Goal: Task Accomplishment & Management: Use online tool/utility

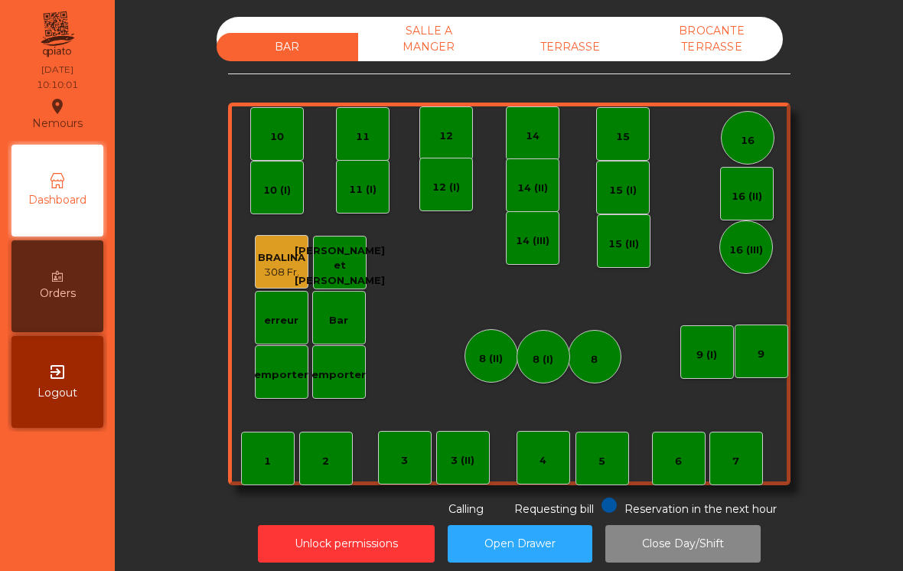
click at [346, 341] on div "Bar" at bounding box center [339, 318] width 54 height 54
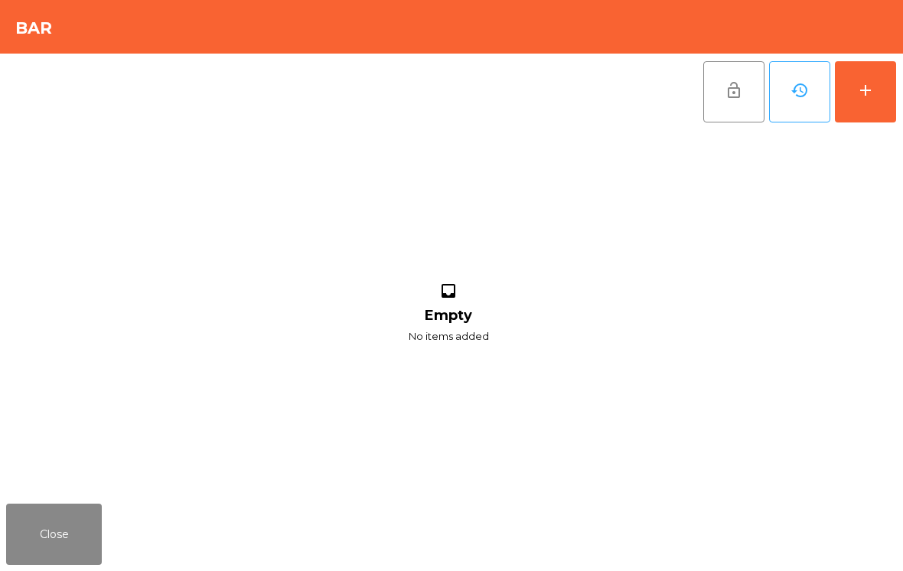
click at [866, 96] on div "add" at bounding box center [865, 90] width 18 height 18
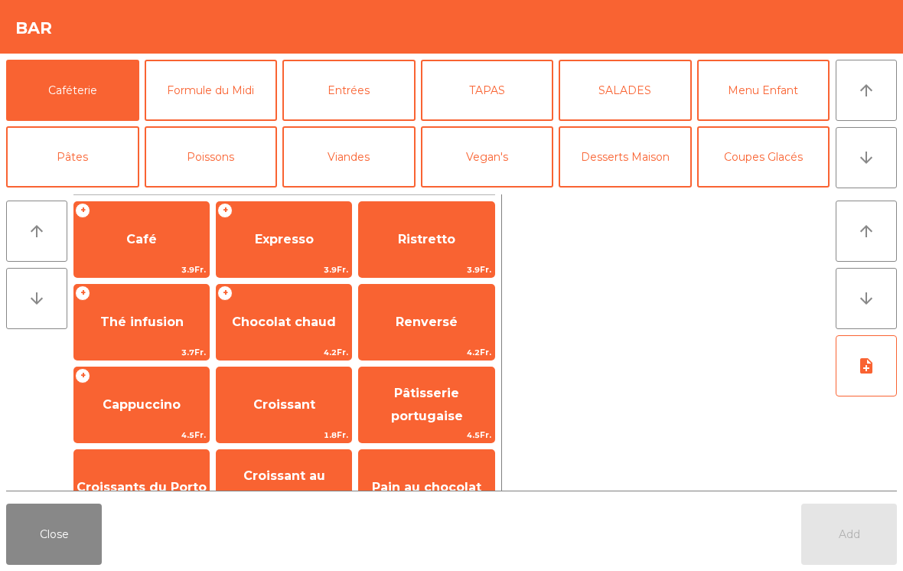
click at [879, 162] on button "arrow_downward" at bounding box center [865, 157] width 61 height 61
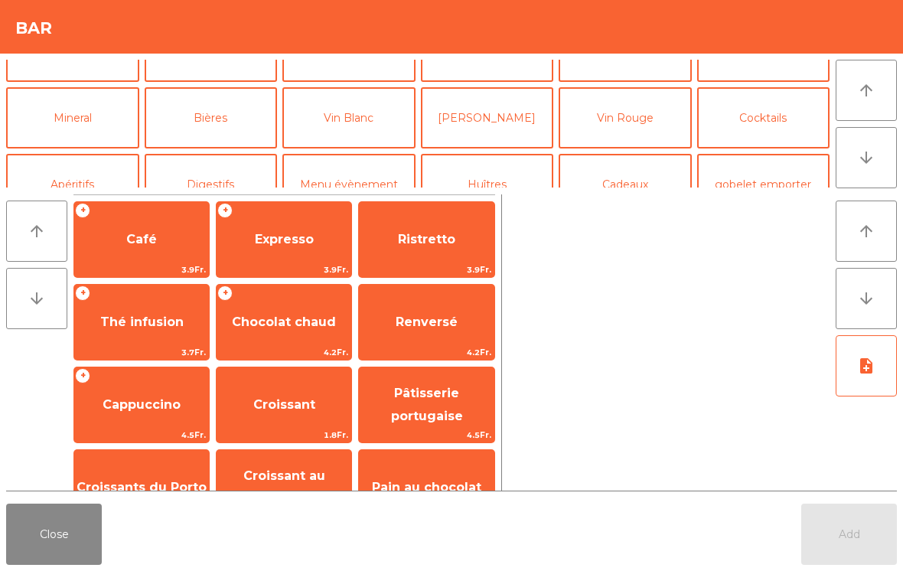
scroll to position [133, 0]
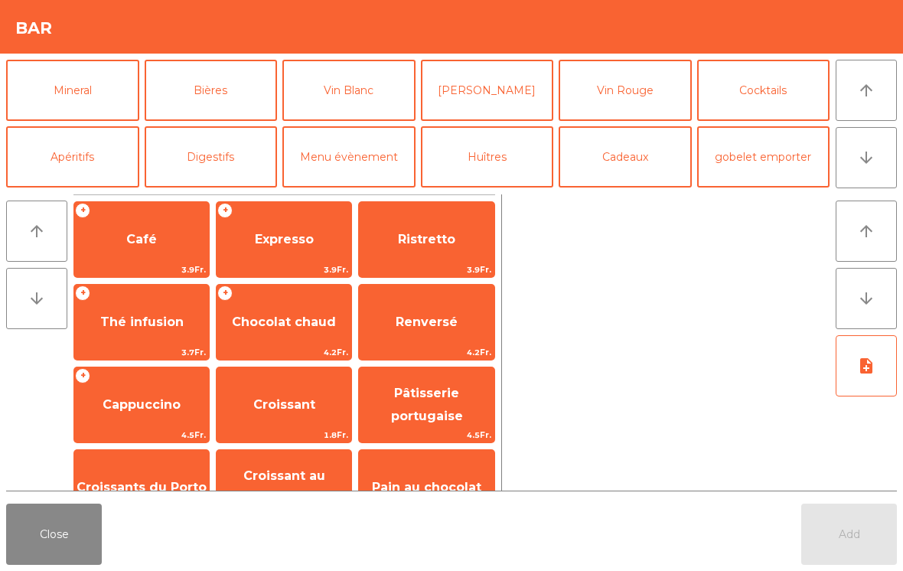
click at [867, 148] on button "arrow_downward" at bounding box center [865, 157] width 61 height 61
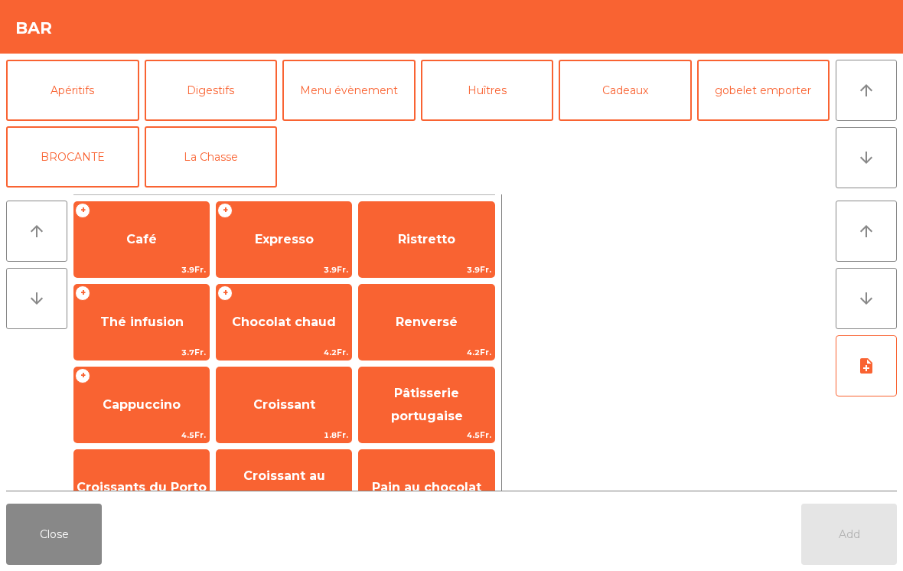
click at [223, 97] on button "Digestifs" at bounding box center [211, 90] width 133 height 61
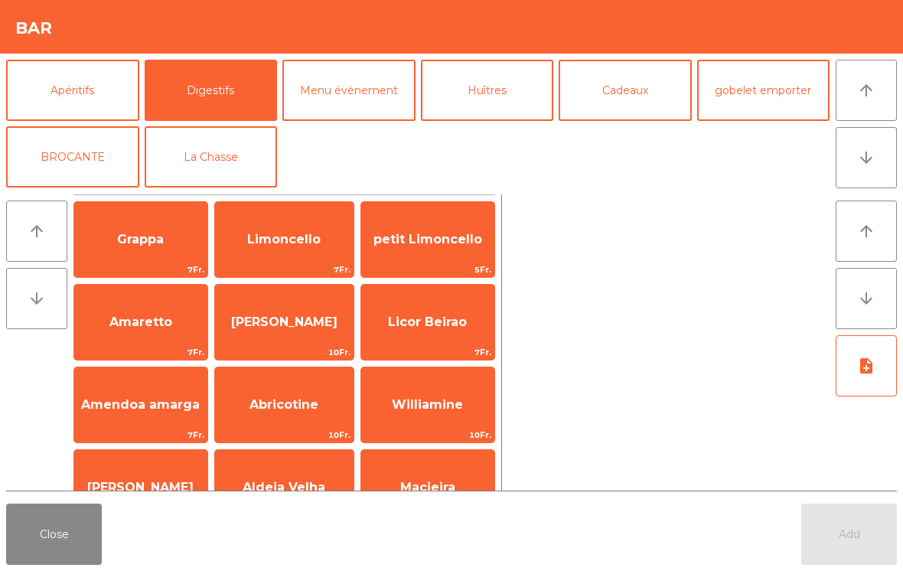
scroll to position [200, 0]
click at [244, 161] on button "La Chasse" at bounding box center [211, 156] width 133 height 61
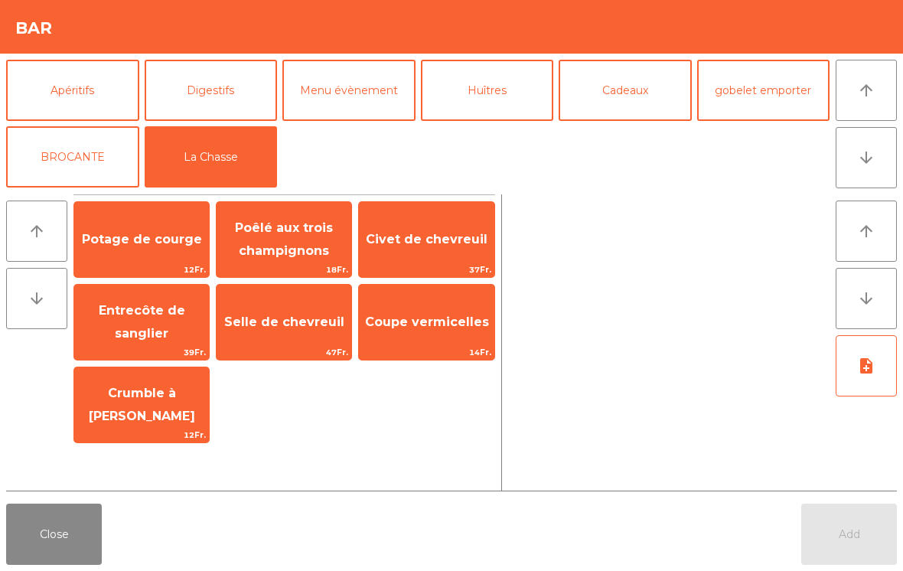
click at [341, 392] on div "Potage de courge 12Fr. Poêlé aux trois champignons 18Fr. Civet de chevreuil 37F…" at bounding box center [284, 322] width 422 height 242
click at [72, 541] on button "Close" at bounding box center [54, 533] width 96 height 61
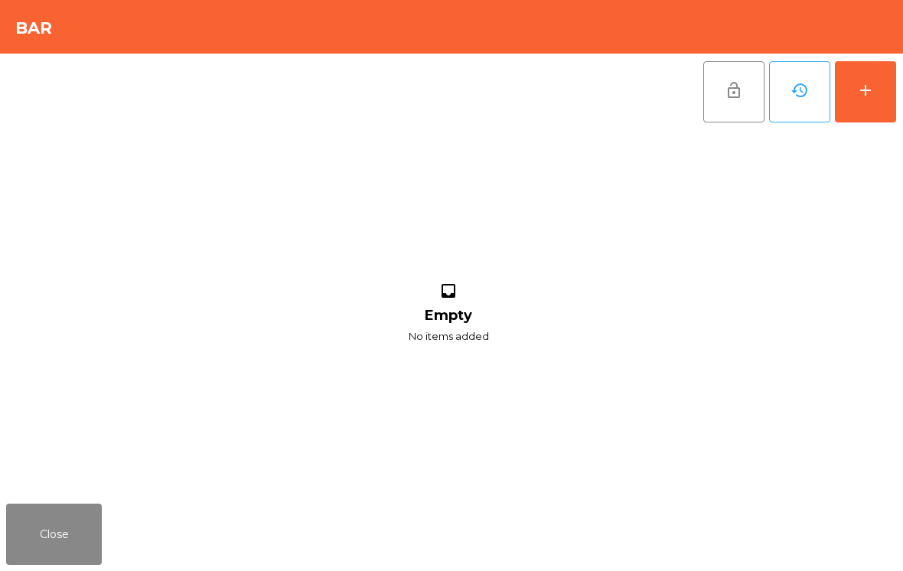
click at [80, 539] on button "Close" at bounding box center [54, 533] width 96 height 61
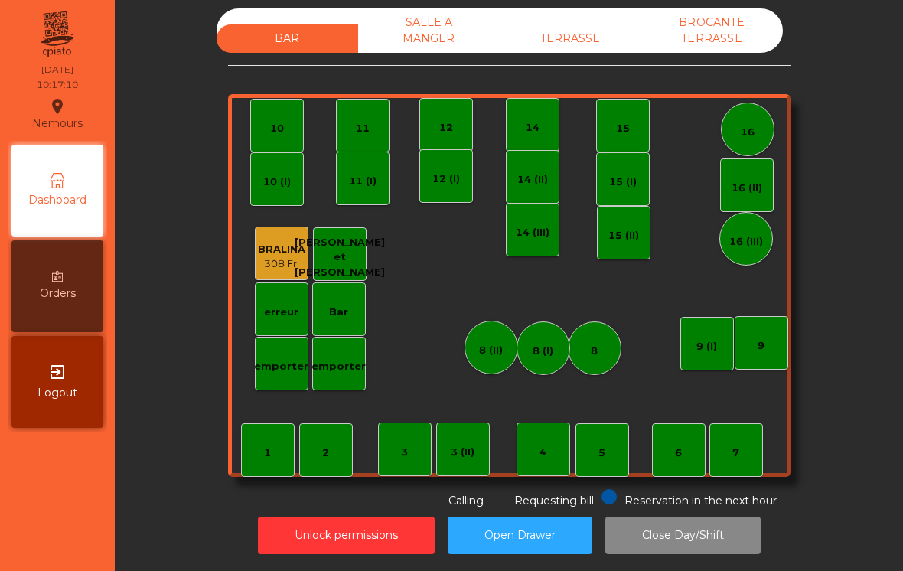
scroll to position [8, 0]
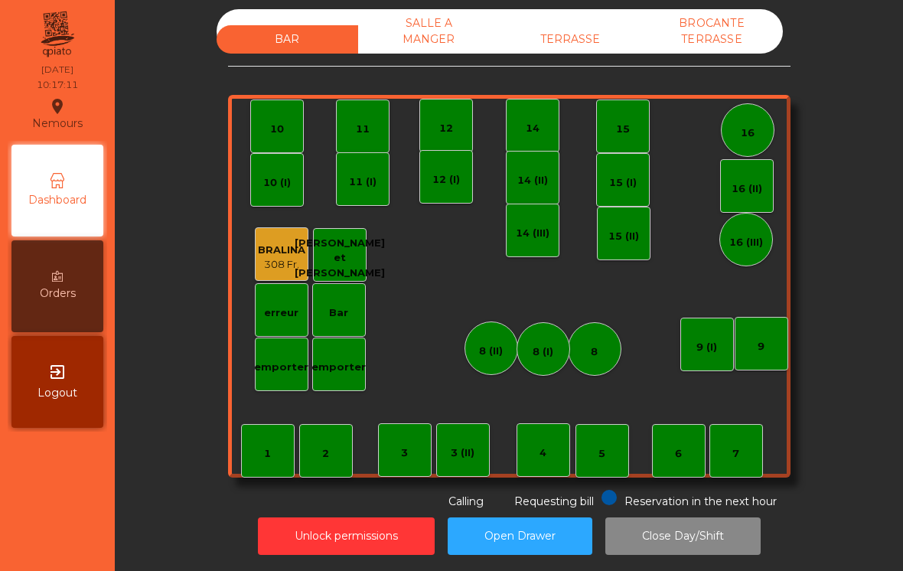
click at [470, 434] on div "3 (II)" at bounding box center [463, 450] width 54 height 54
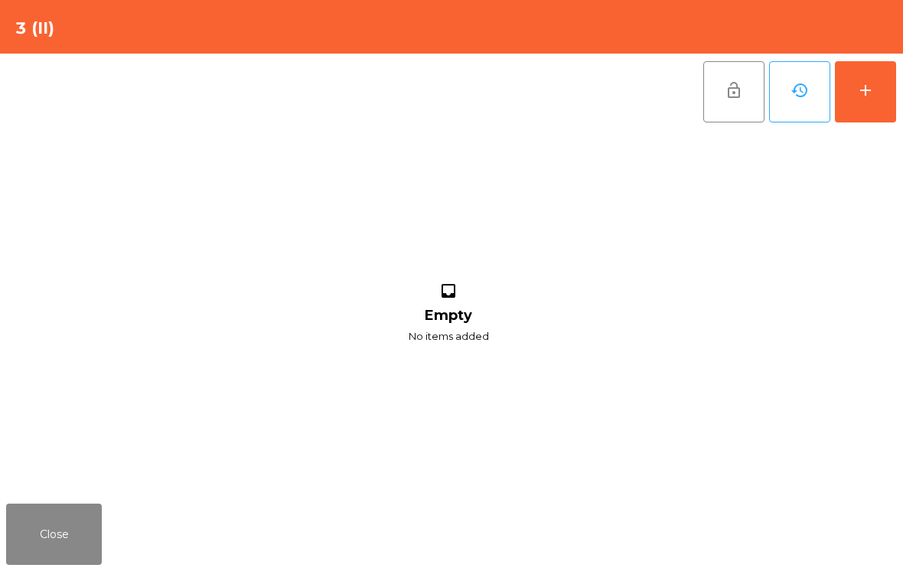
click at [884, 103] on button "add" at bounding box center [865, 91] width 61 height 61
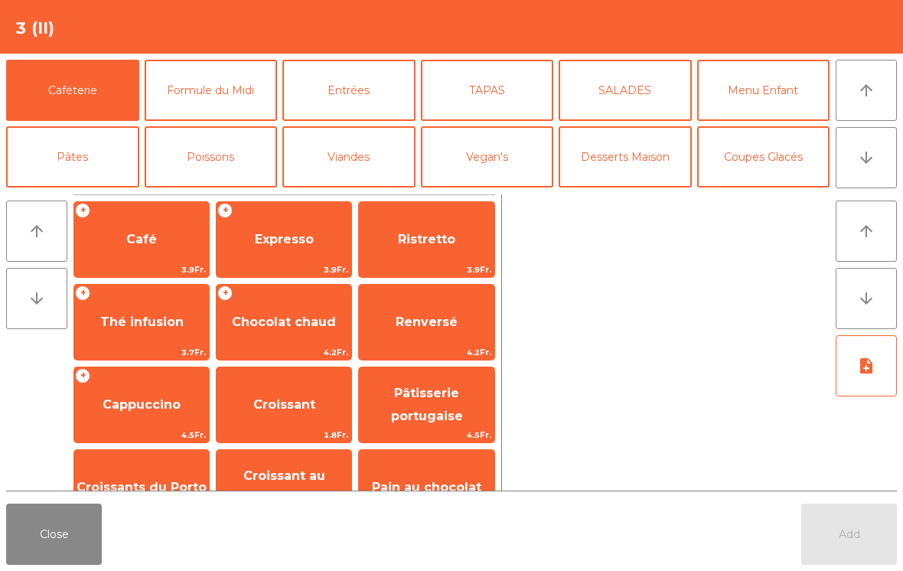
click at [870, 161] on icon "arrow_downward" at bounding box center [866, 157] width 18 height 18
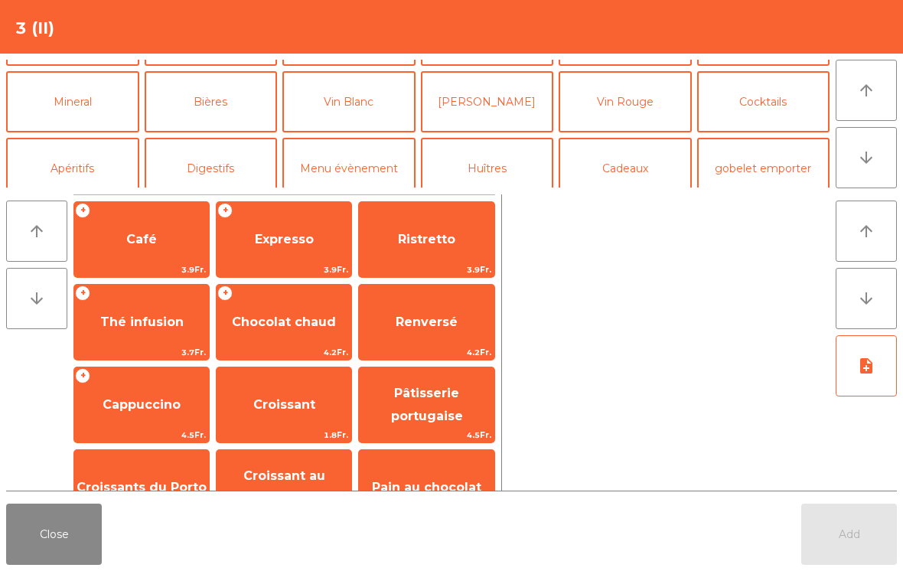
scroll to position [133, 0]
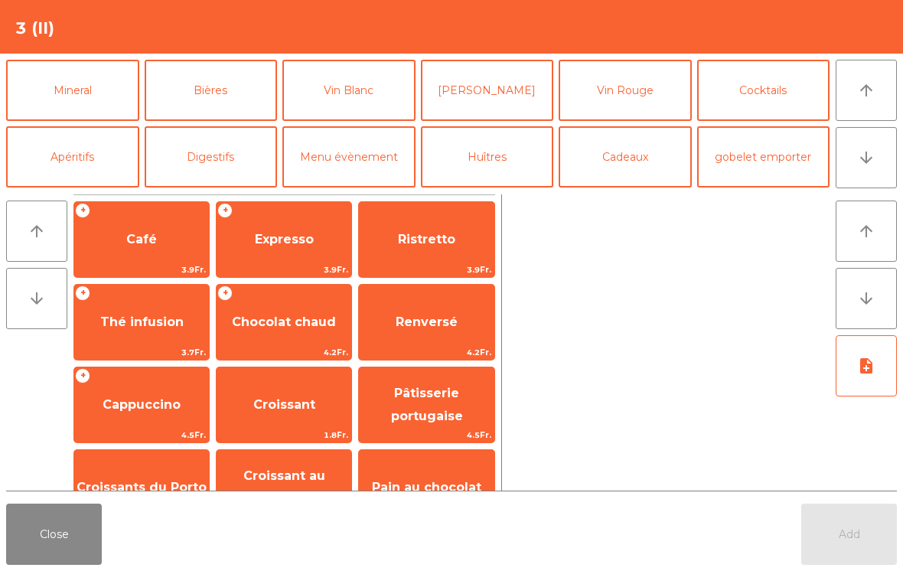
click at [96, 91] on button "Mineral" at bounding box center [72, 90] width 133 height 61
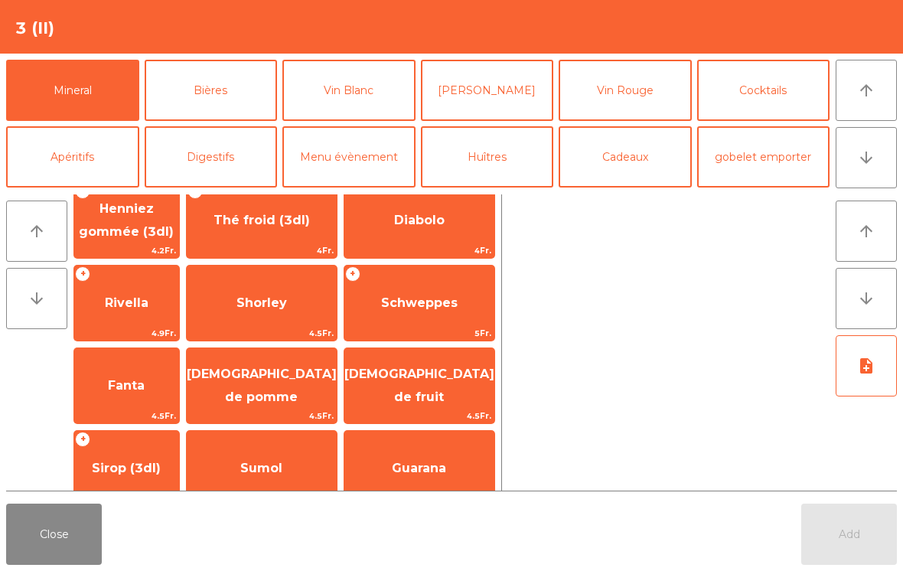
scroll to position [350, 0]
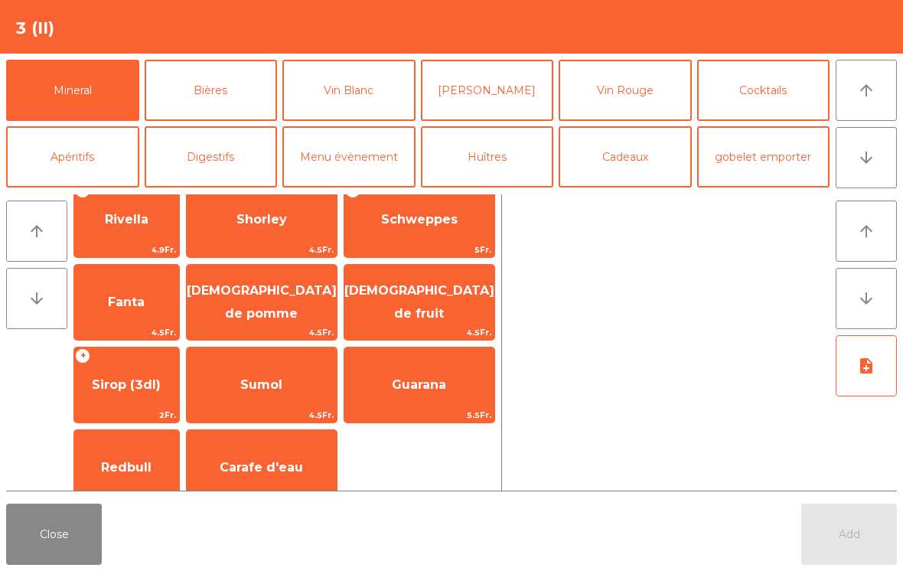
click at [442, 306] on span "[DEMOGRAPHIC_DATA] de fruit" at bounding box center [419, 301] width 150 height 37
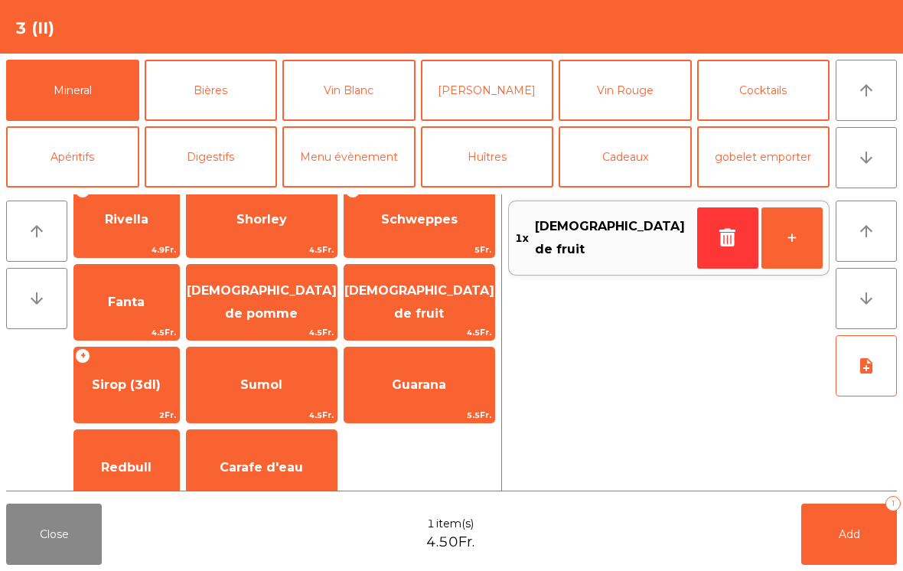
click at [848, 532] on span "Add" at bounding box center [849, 534] width 21 height 14
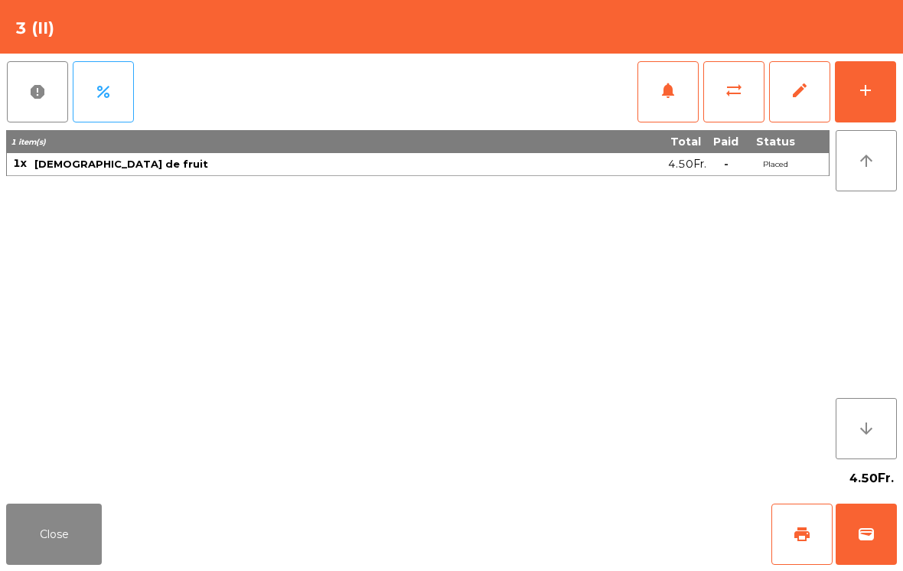
click at [789, 542] on button "print" at bounding box center [801, 533] width 61 height 61
click at [865, 562] on button "wallet" at bounding box center [865, 533] width 61 height 61
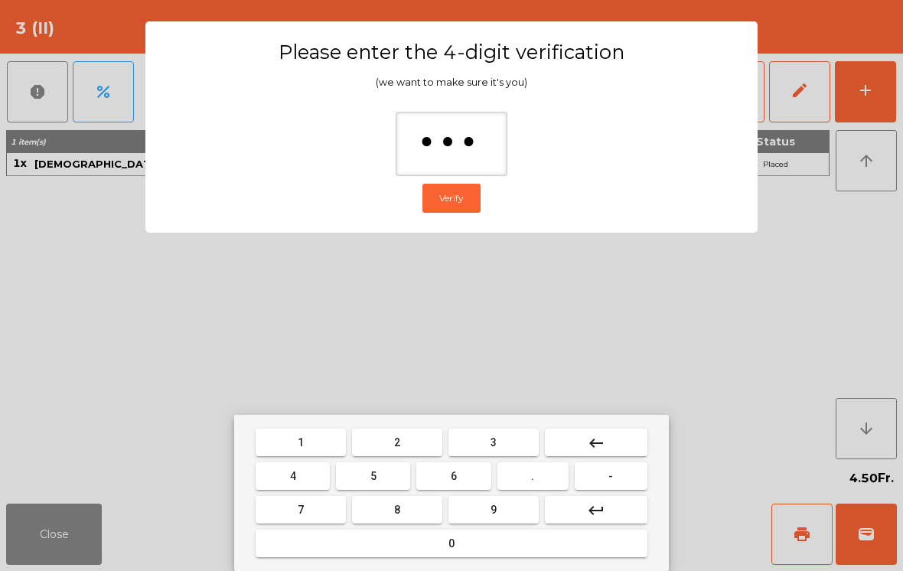
type input "****"
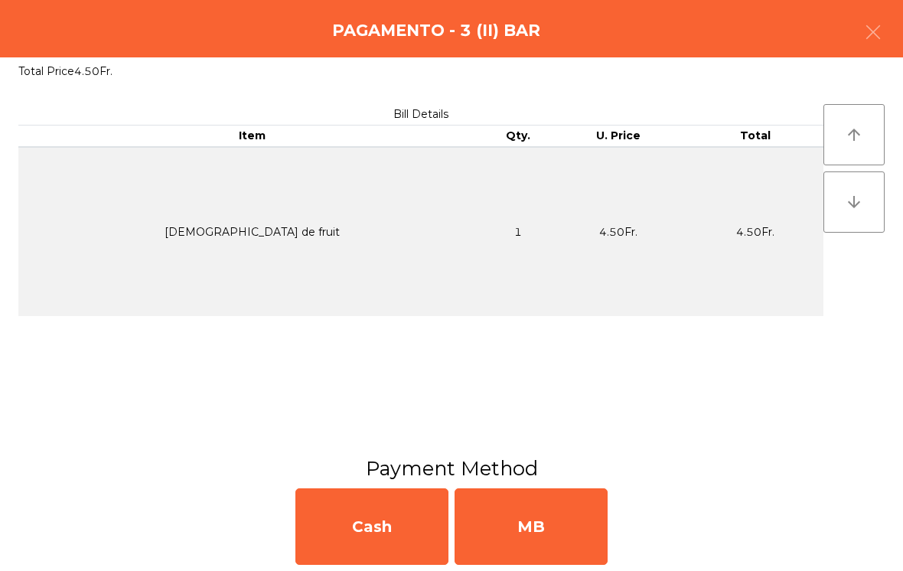
click at [586, 522] on div "MB" at bounding box center [530, 526] width 153 height 77
click at [562, 536] on div "No" at bounding box center [530, 526] width 153 height 77
click at [552, 537] on div "No" at bounding box center [530, 526] width 153 height 77
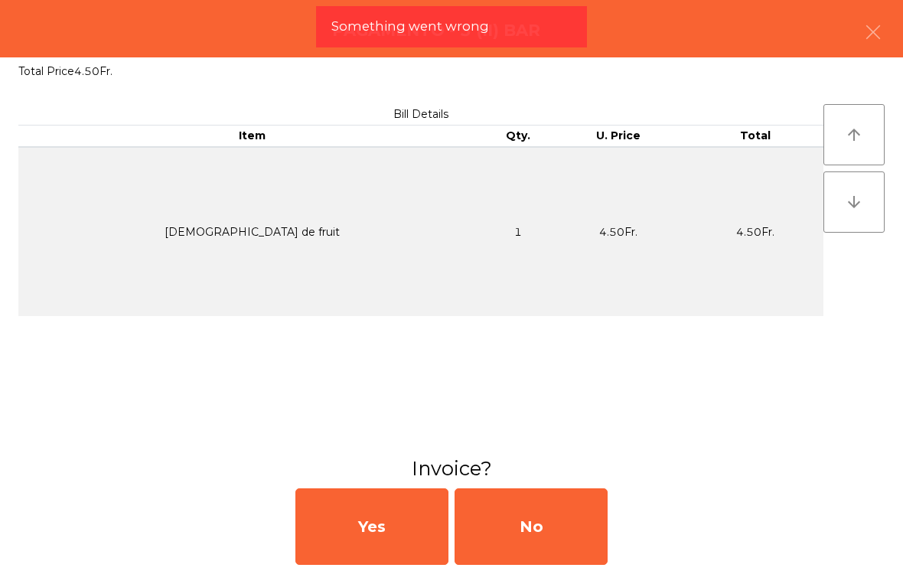
click at [522, 528] on div "No" at bounding box center [530, 526] width 153 height 77
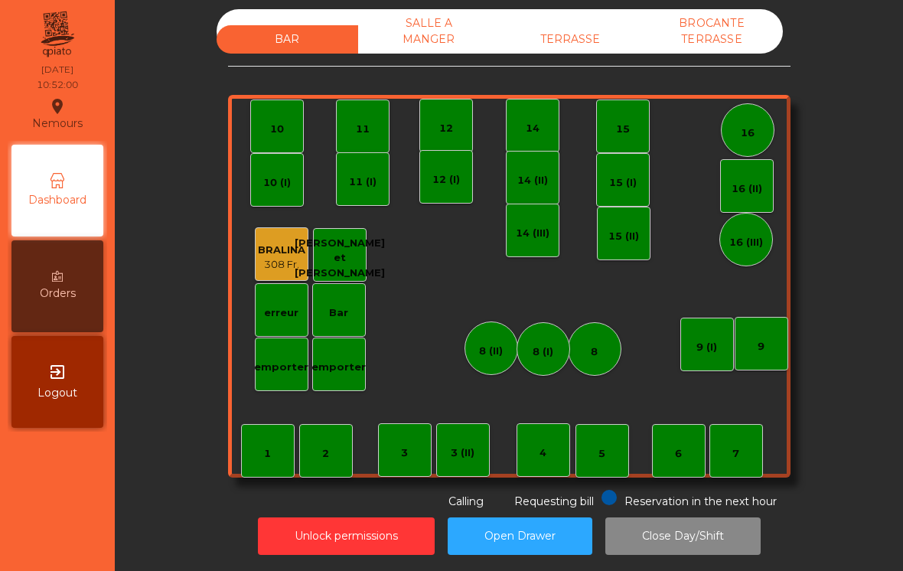
click at [592, 44] on div "TERRASSE" at bounding box center [571, 39] width 142 height 28
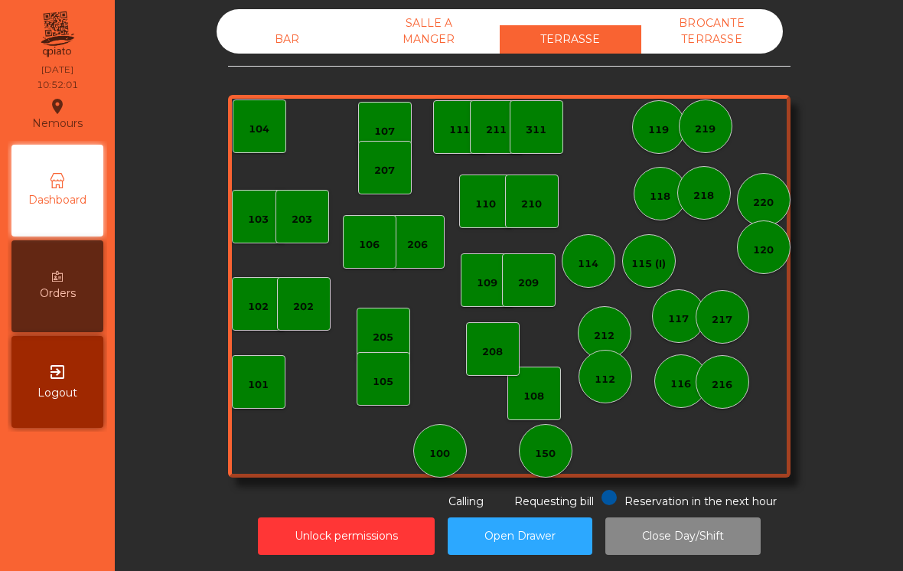
click at [560, 444] on div "150" at bounding box center [546, 451] width 54 height 54
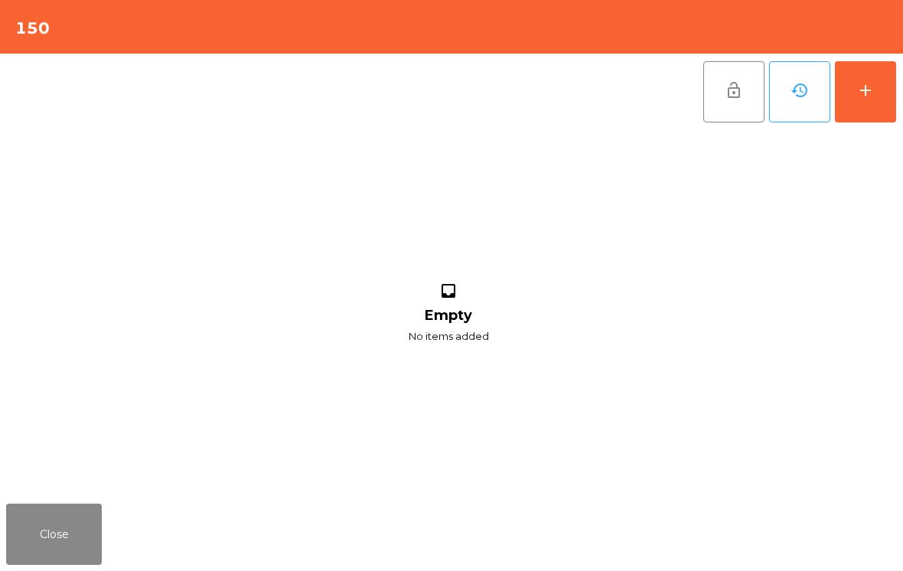
click at [882, 101] on button "add" at bounding box center [865, 91] width 61 height 61
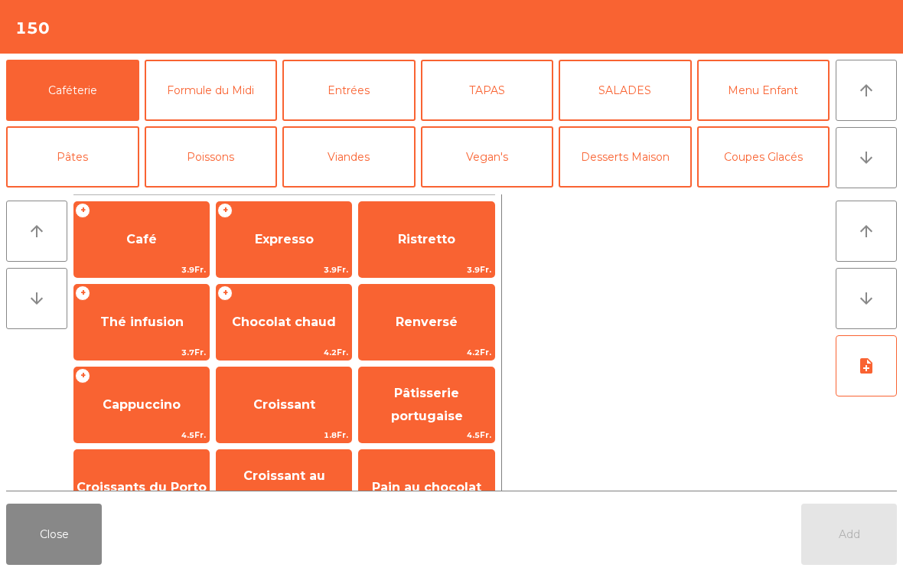
click at [181, 409] on span "Cappuccino" at bounding box center [141, 404] width 135 height 41
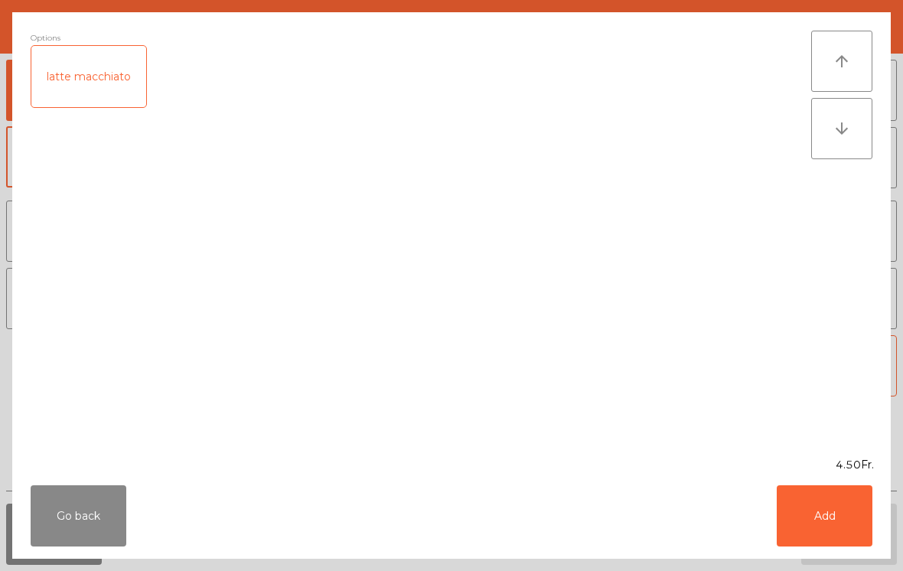
click at [821, 528] on button "Add" at bounding box center [825, 515] width 96 height 61
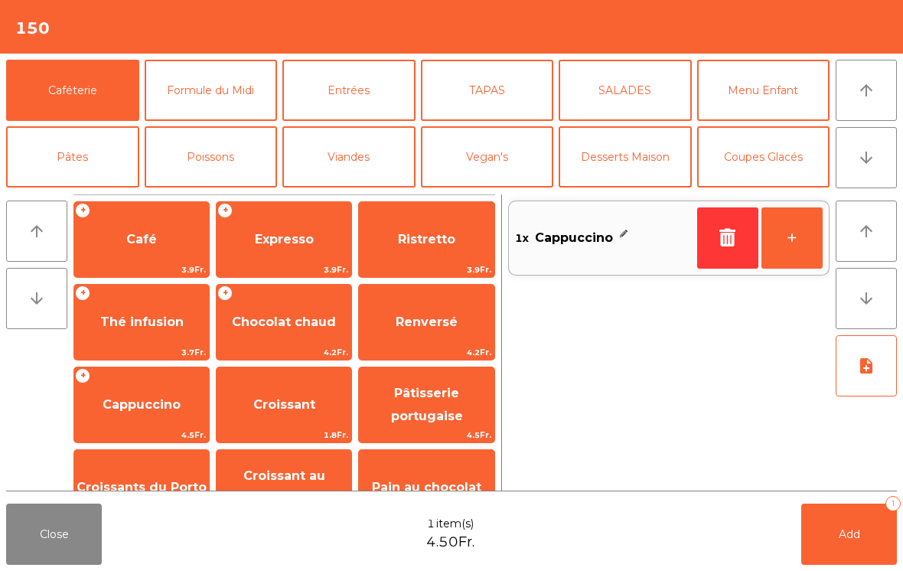
click at [857, 535] on span "Add" at bounding box center [849, 534] width 21 height 14
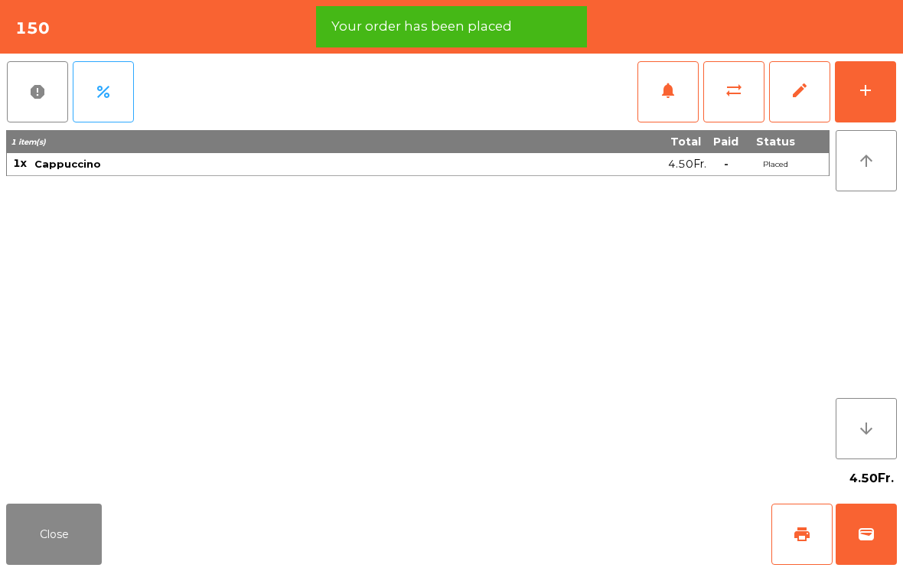
click at [818, 538] on button "print" at bounding box center [801, 533] width 61 height 61
click at [71, 545] on button "Close" at bounding box center [54, 533] width 96 height 61
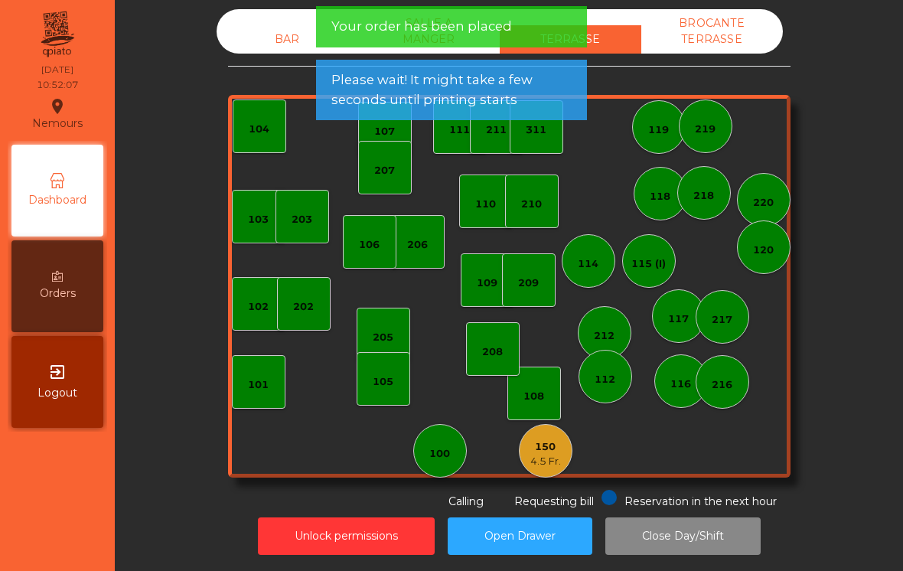
click at [268, 382] on div "101" at bounding box center [258, 384] width 21 height 15
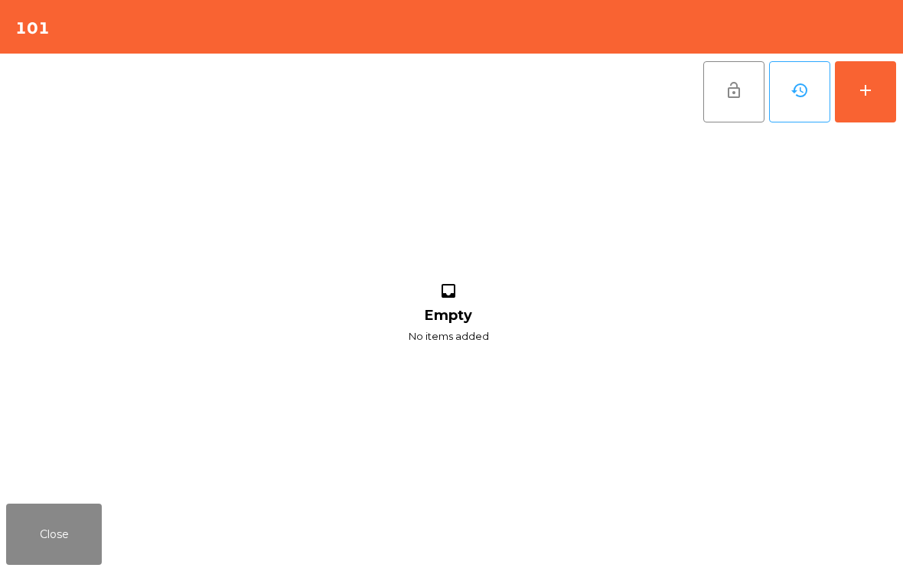
click at [92, 545] on button "Close" at bounding box center [54, 533] width 96 height 61
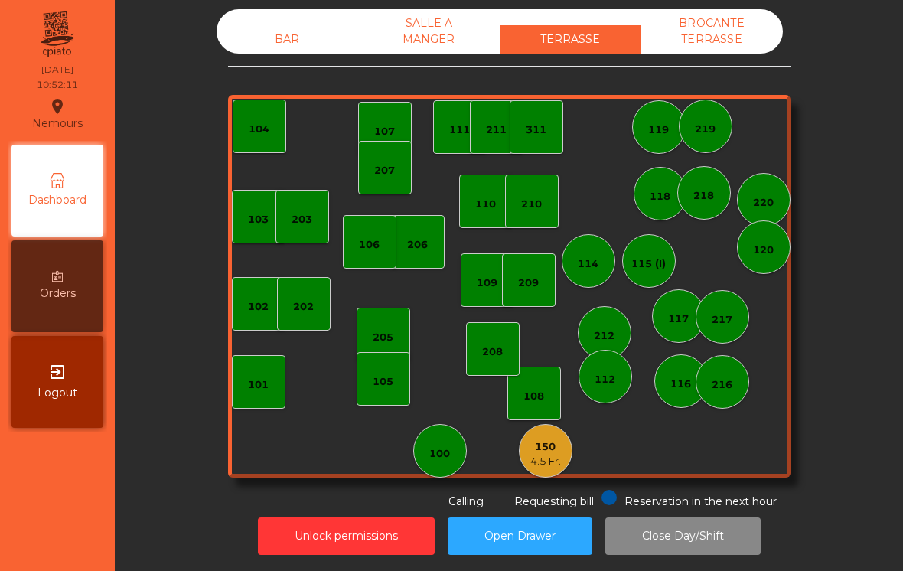
click at [276, 389] on div "101" at bounding box center [259, 382] width 54 height 54
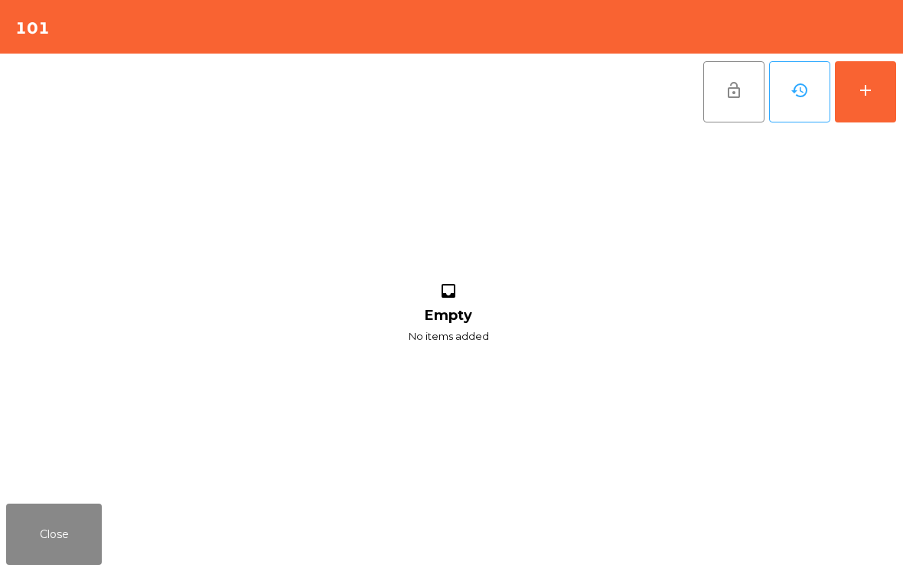
click at [864, 109] on button "add" at bounding box center [865, 91] width 61 height 61
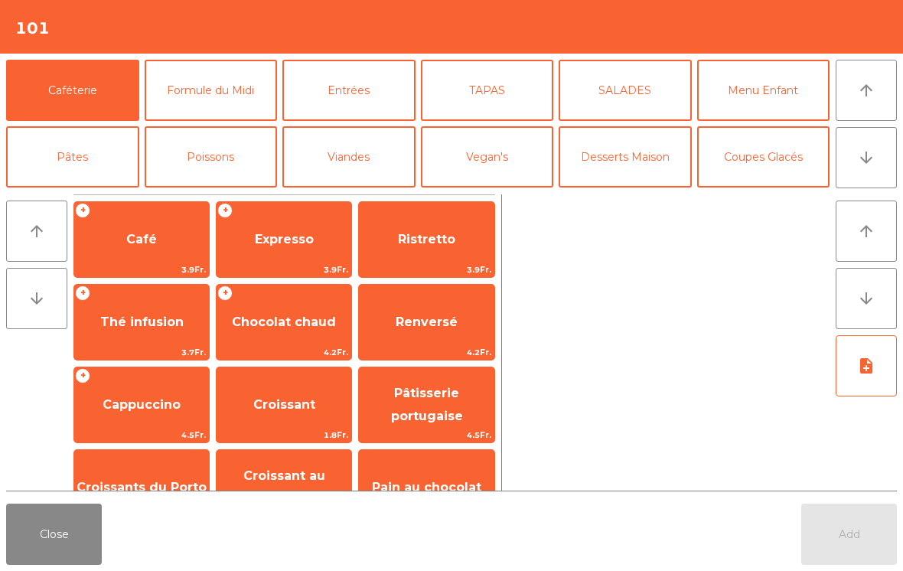
click at [305, 258] on span "Expresso" at bounding box center [284, 239] width 135 height 41
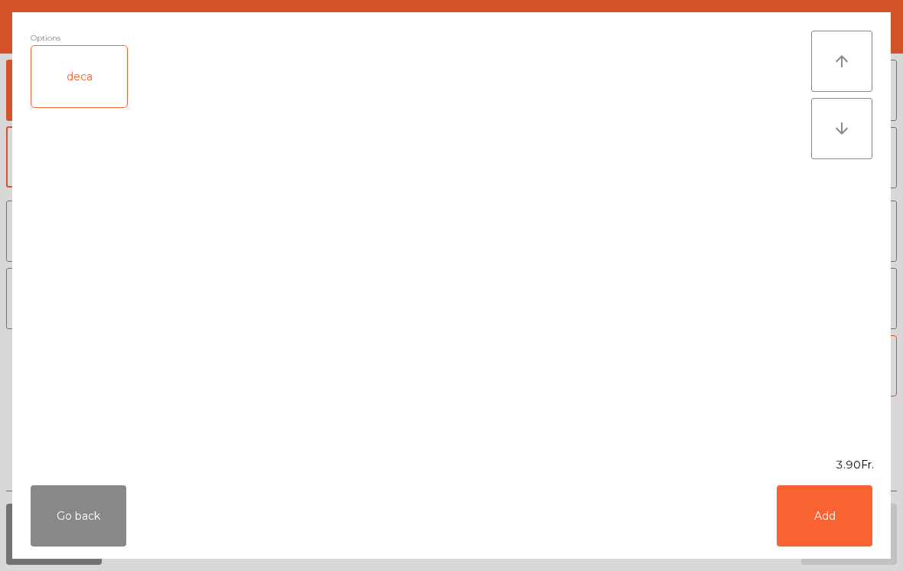
click at [816, 514] on button "Add" at bounding box center [825, 515] width 96 height 61
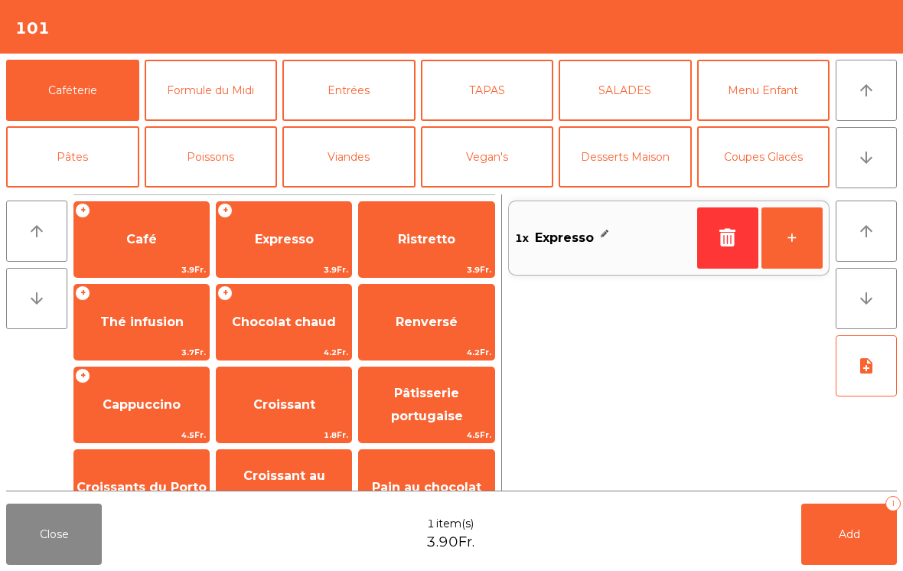
click at [790, 245] on button "+" at bounding box center [791, 237] width 61 height 61
click at [304, 417] on span "Croissant" at bounding box center [284, 404] width 135 height 41
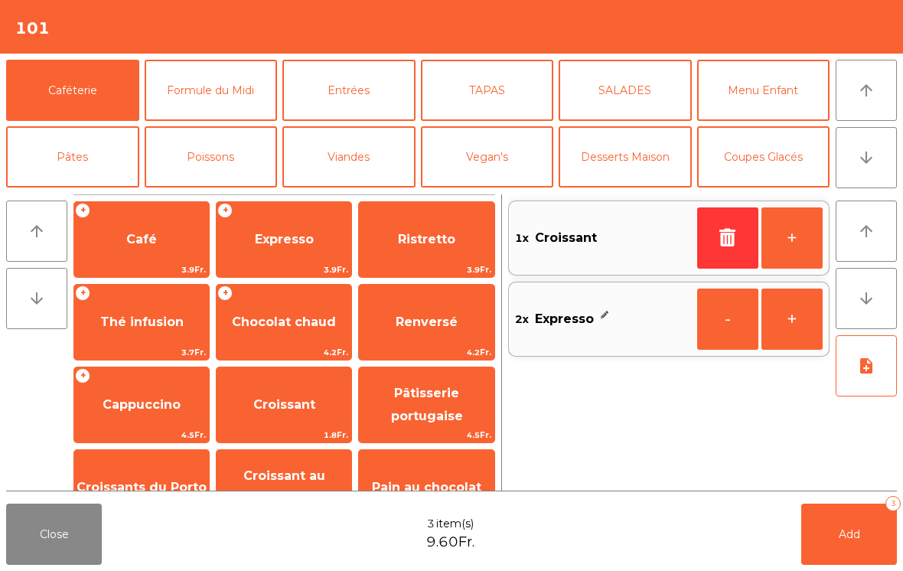
click at [842, 517] on button "Add 3" at bounding box center [849, 533] width 96 height 61
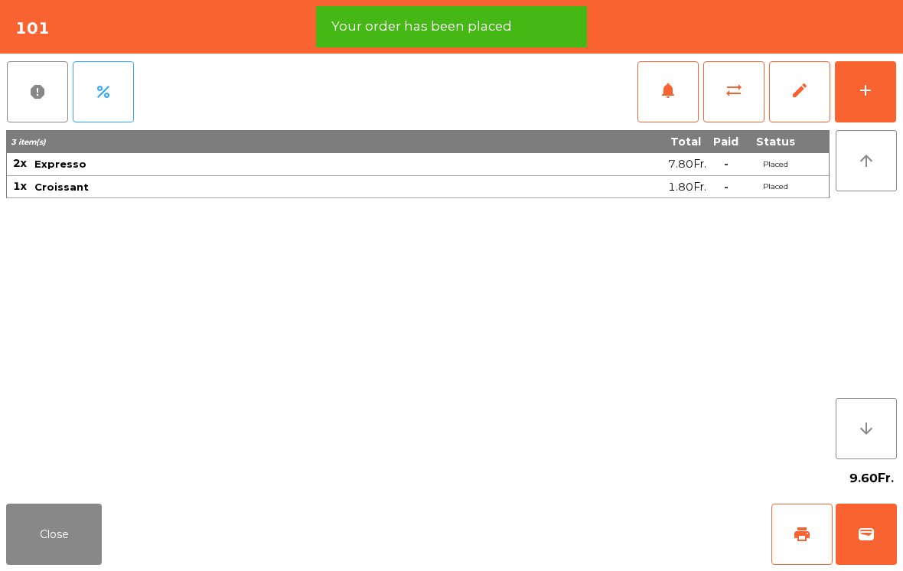
click at [802, 530] on span "print" at bounding box center [802, 534] width 18 height 18
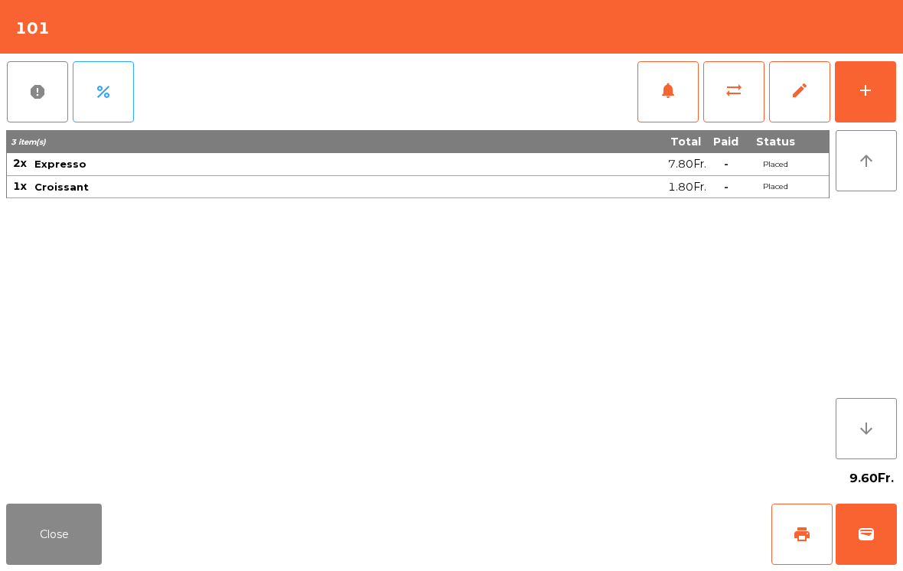
click at [850, 511] on button "wallet" at bounding box center [865, 533] width 61 height 61
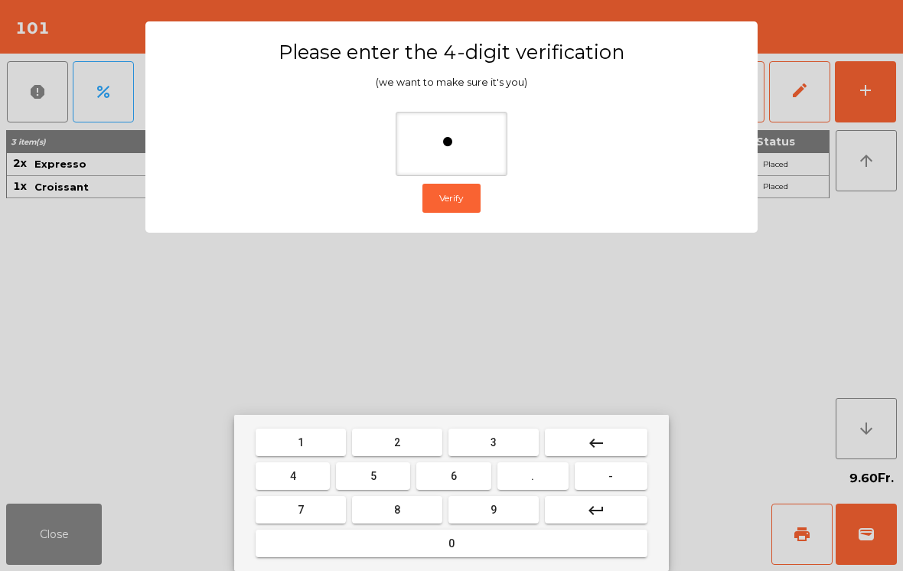
type input "**"
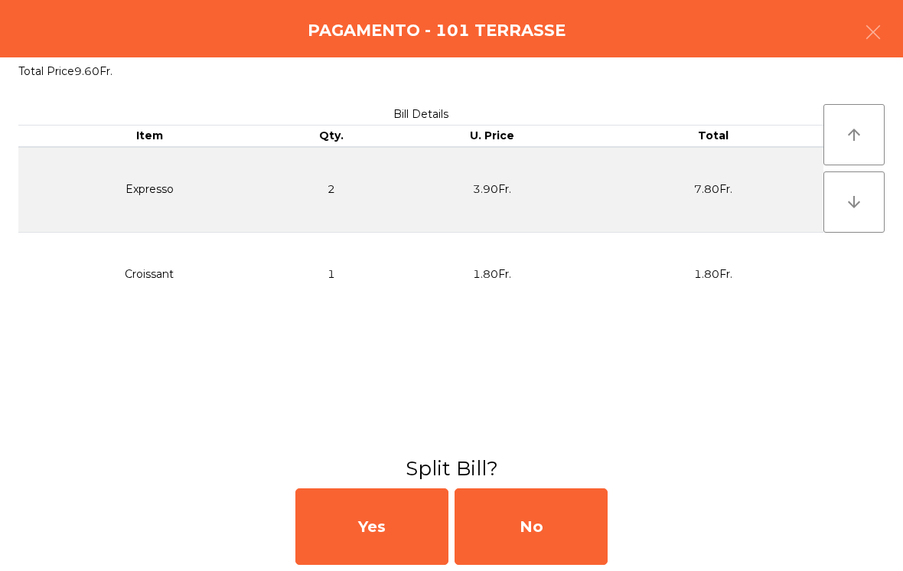
click at [536, 522] on div "No" at bounding box center [530, 526] width 153 height 77
click at [520, 535] on div "MB" at bounding box center [530, 526] width 153 height 77
click at [509, 538] on div "No" at bounding box center [530, 526] width 153 height 77
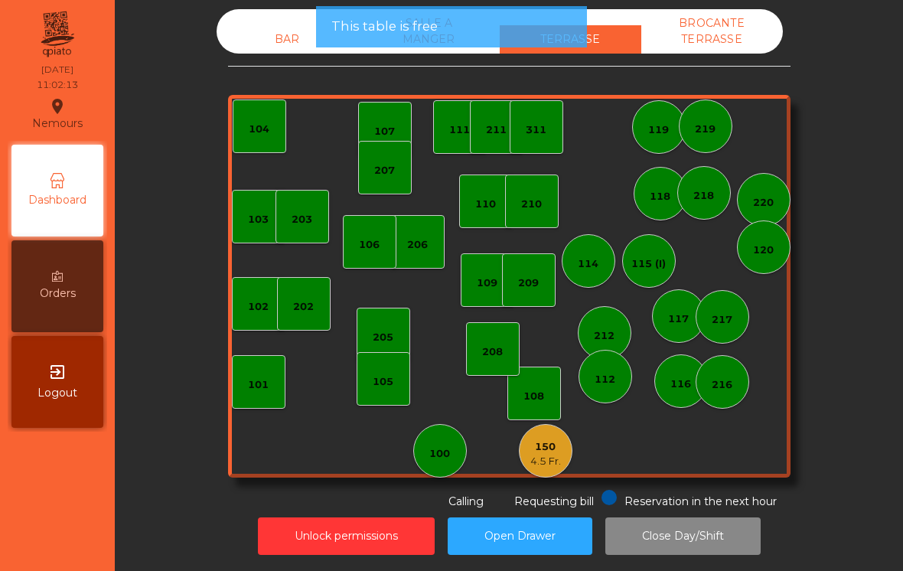
click at [554, 464] on div "4.5 Fr." at bounding box center [545, 461] width 31 height 15
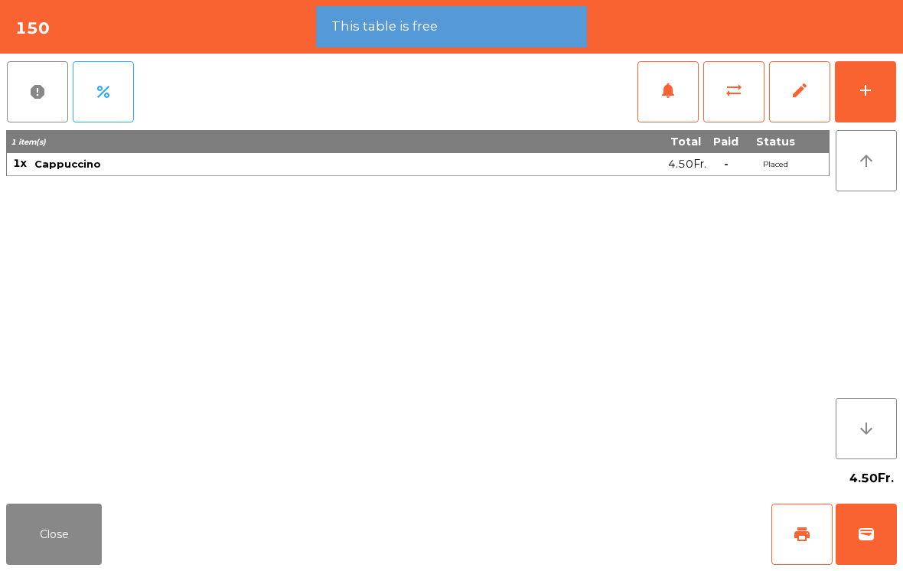
click at [857, 533] on span "wallet" at bounding box center [866, 534] width 18 height 18
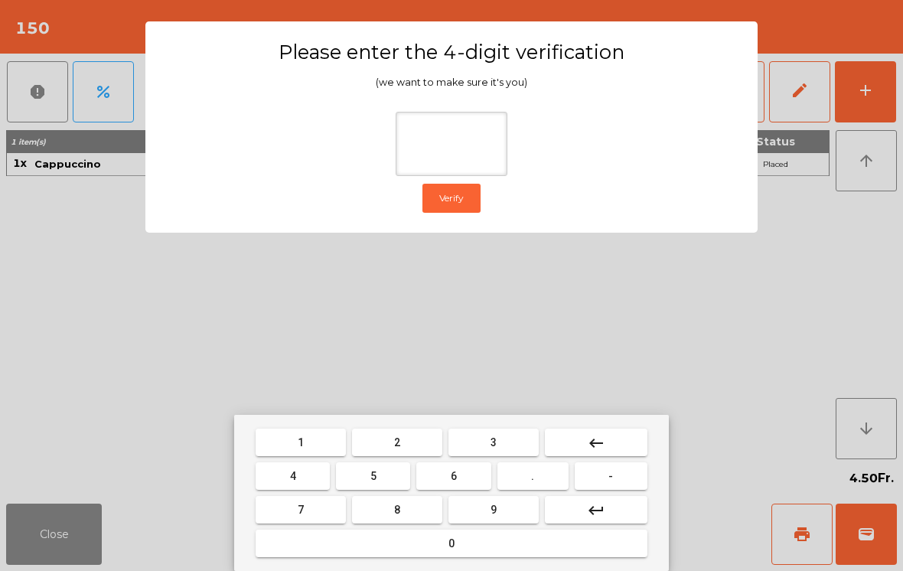
type input "*"
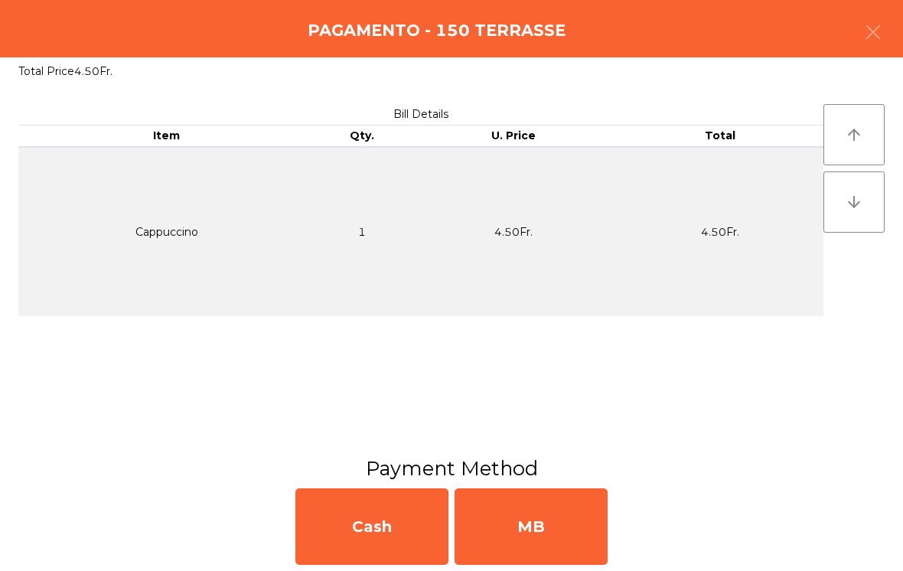
click at [553, 539] on div "MB" at bounding box center [530, 526] width 153 height 77
click at [538, 541] on div "No" at bounding box center [530, 526] width 153 height 77
click at [529, 539] on div "No" at bounding box center [530, 526] width 153 height 77
click at [568, 539] on div "No" at bounding box center [530, 526] width 153 height 77
